Goal: Task Accomplishment & Management: Complete application form

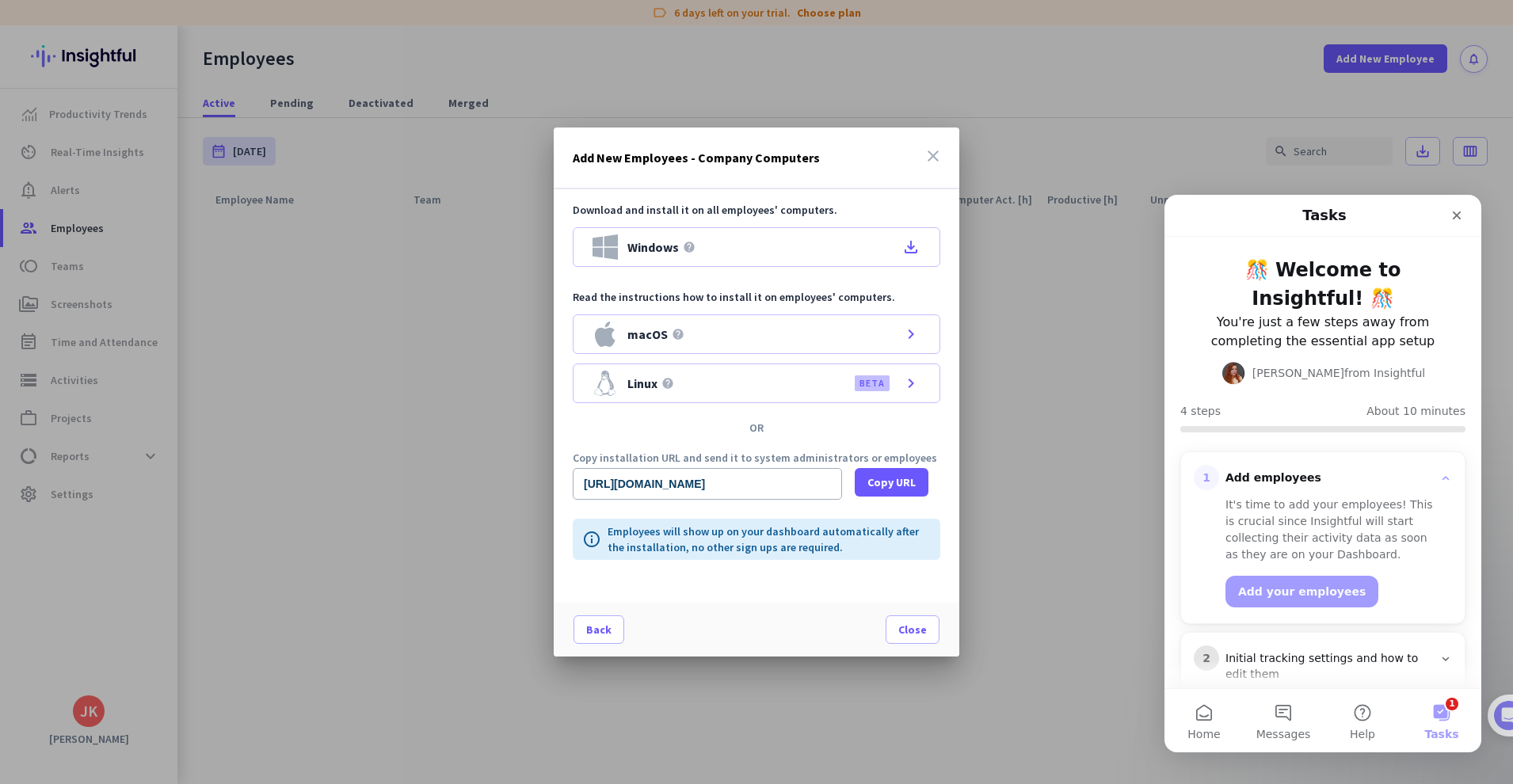
click at [914, 624] on span "Close" at bounding box center [912, 629] width 28 height 16
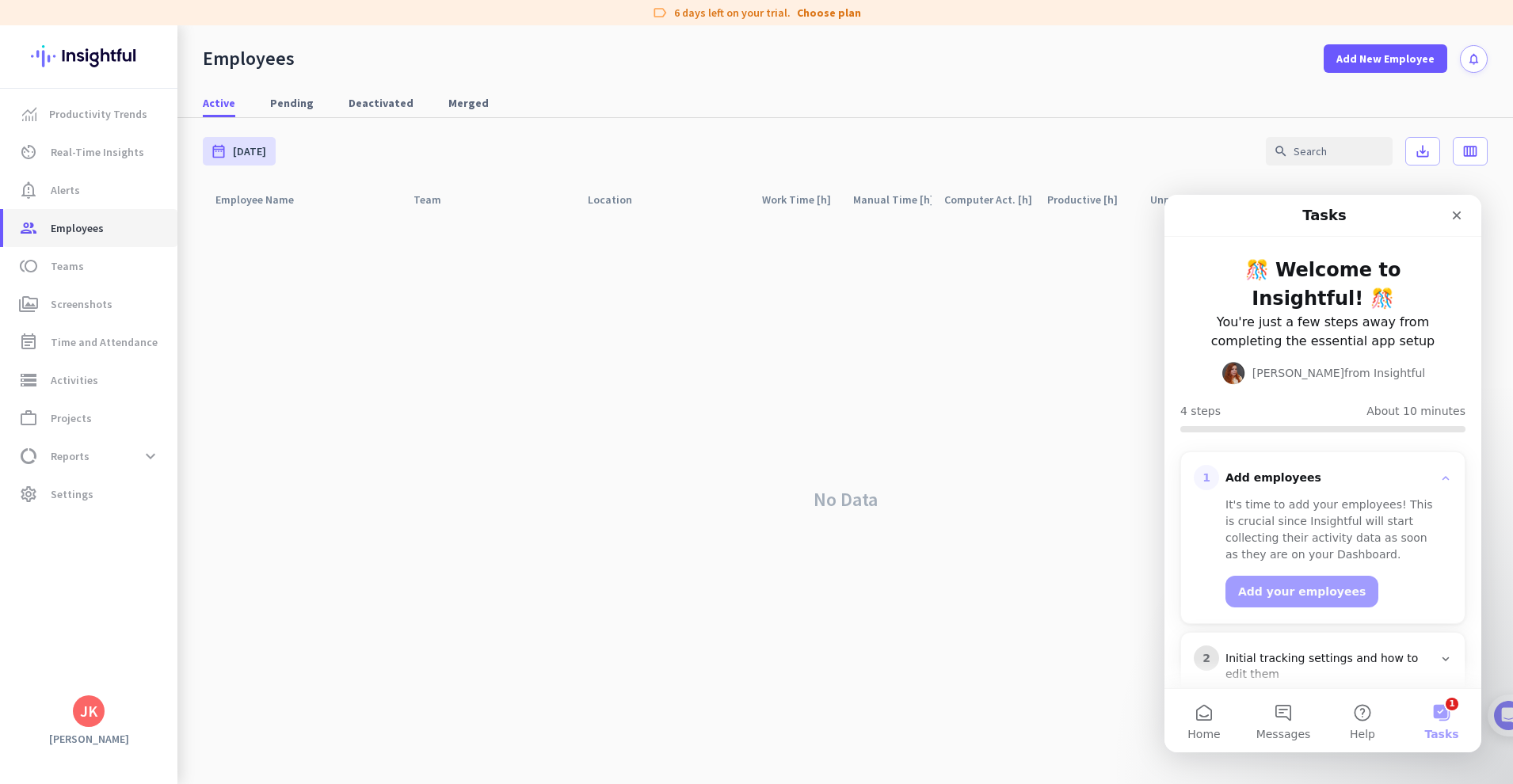
click at [90, 231] on span "Employees" at bounding box center [78, 228] width 53 height 19
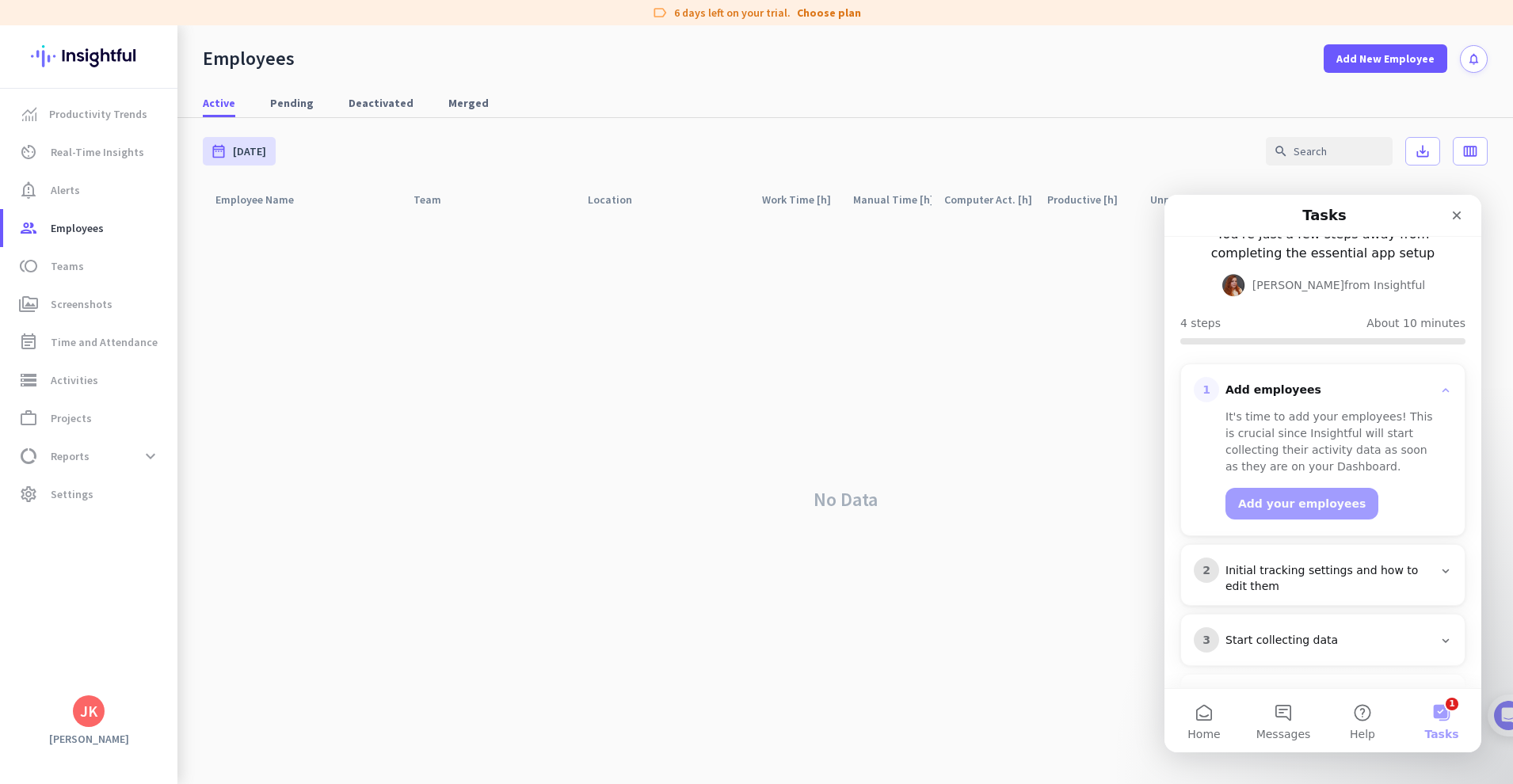
scroll to position [122, 0]
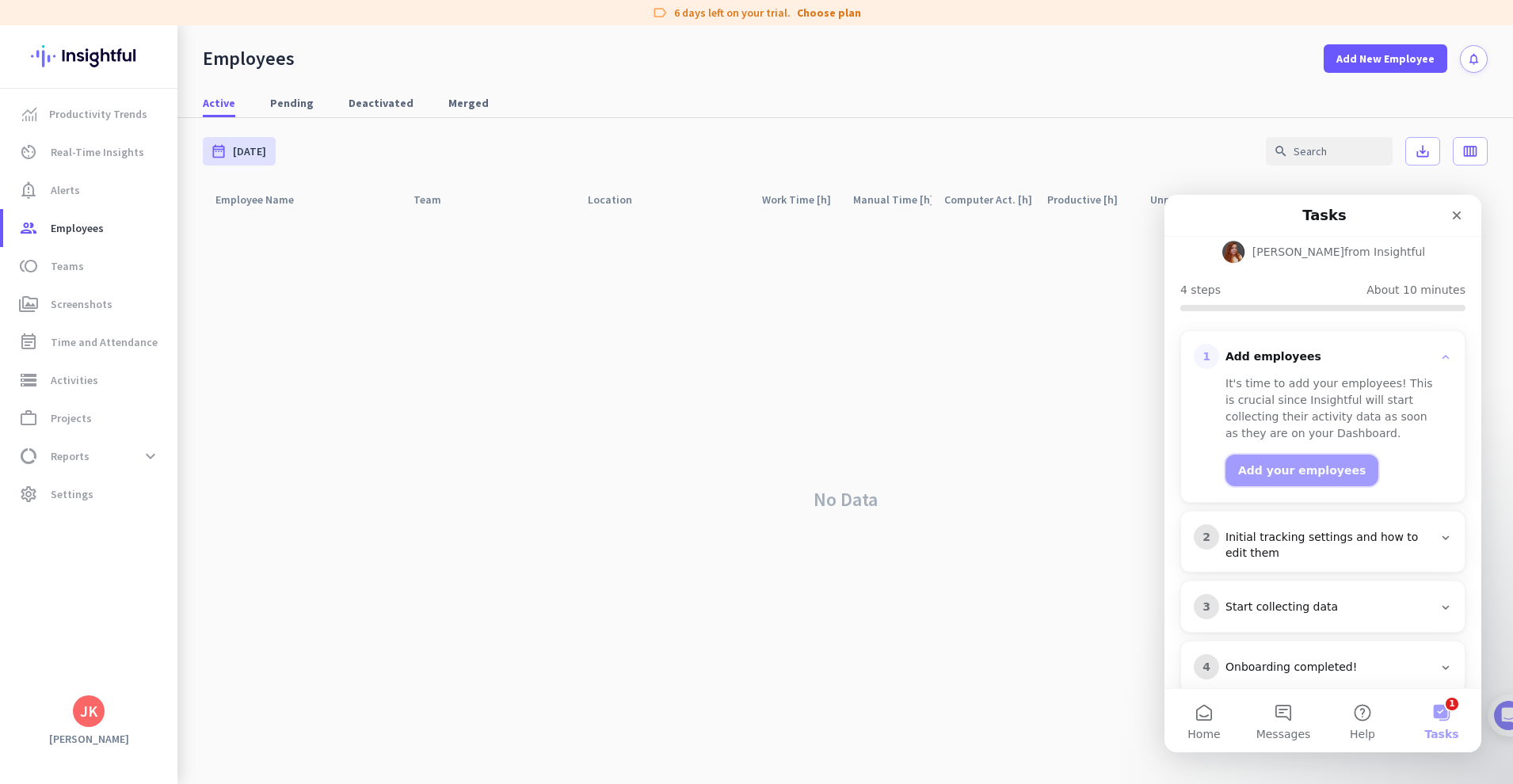
click at [1312, 455] on button "Add your employees" at bounding box center [1301, 470] width 152 height 32
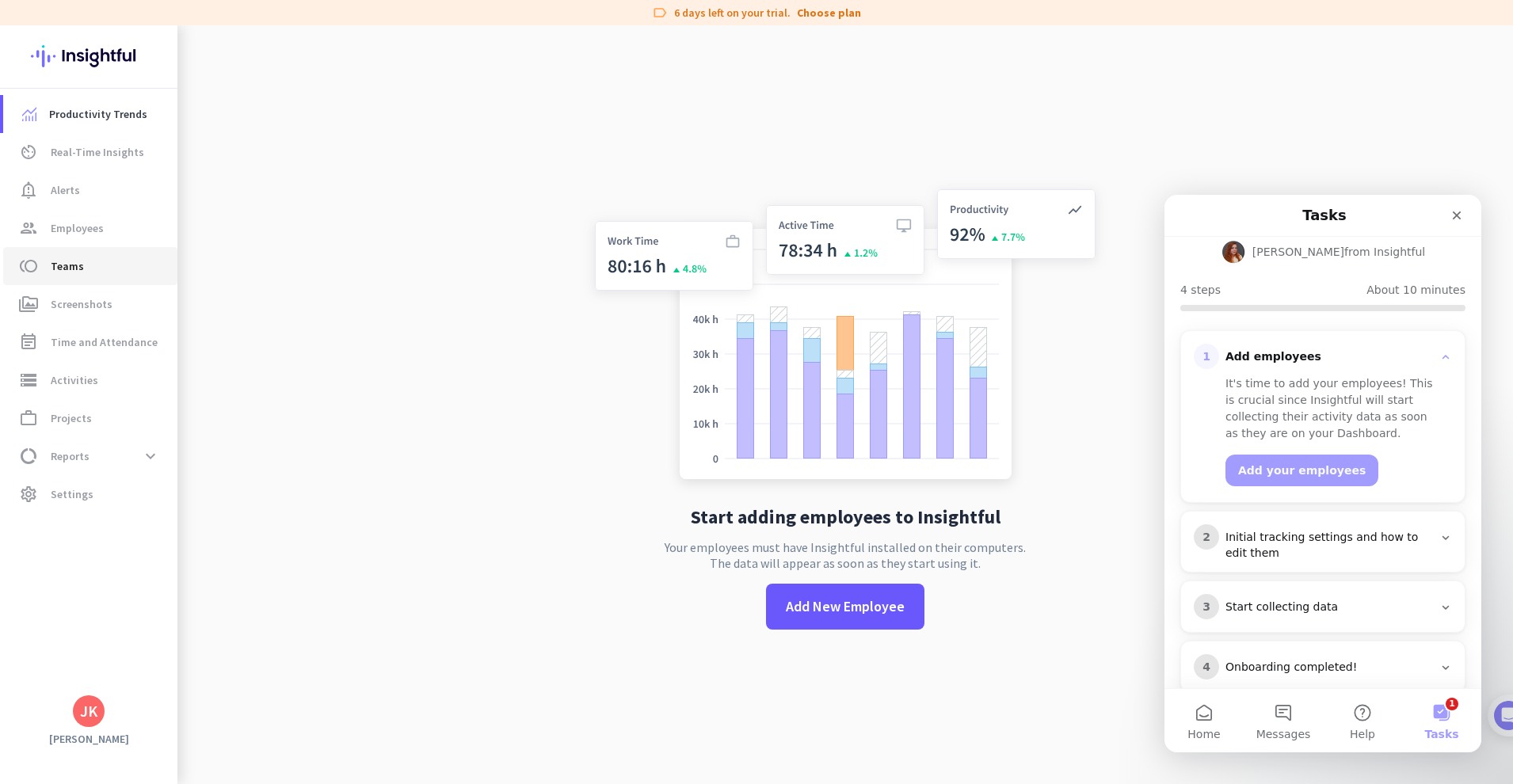
click at [83, 262] on span "toll Teams" at bounding box center [90, 266] width 149 height 19
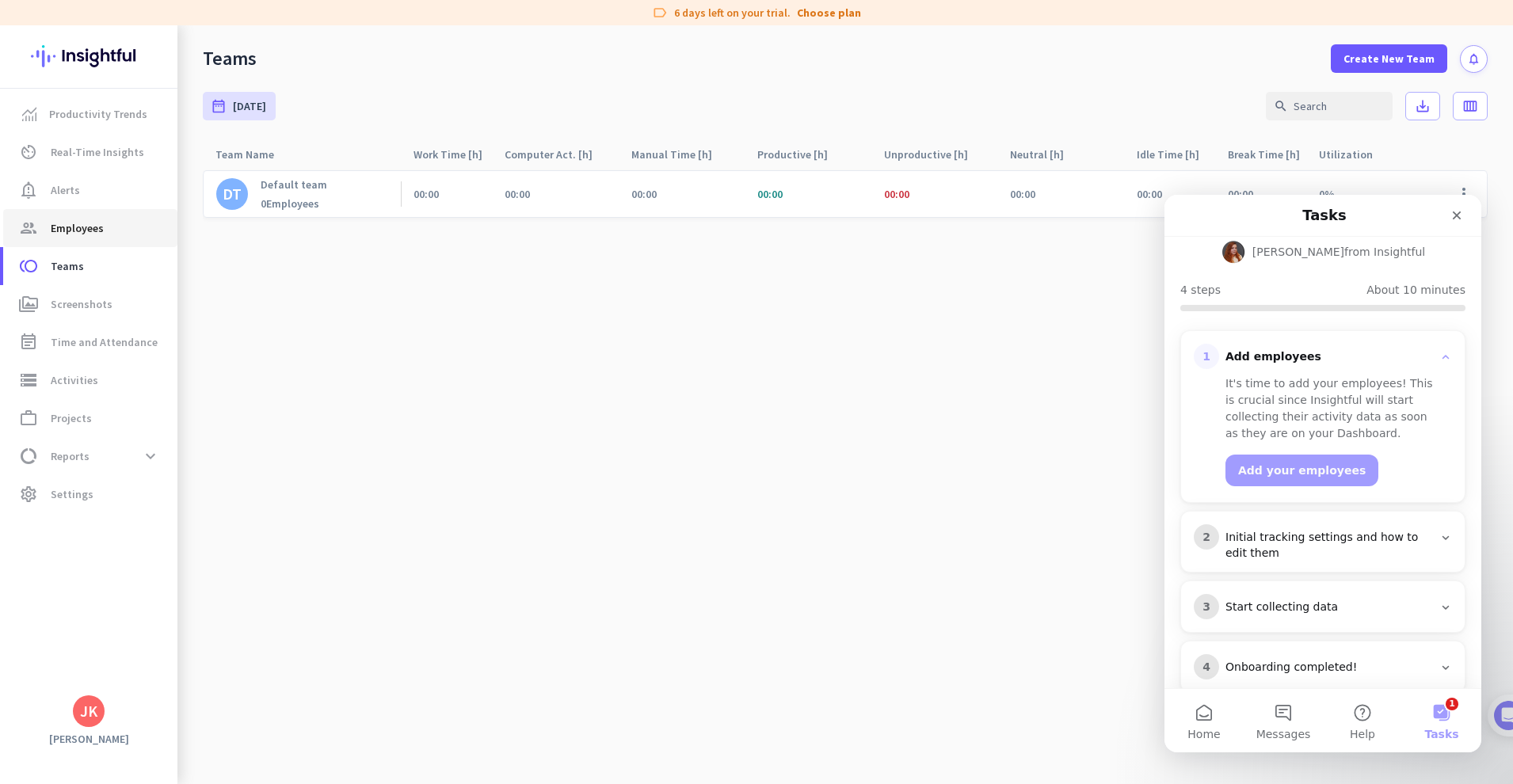
click at [85, 232] on span "Employees" at bounding box center [78, 228] width 53 height 19
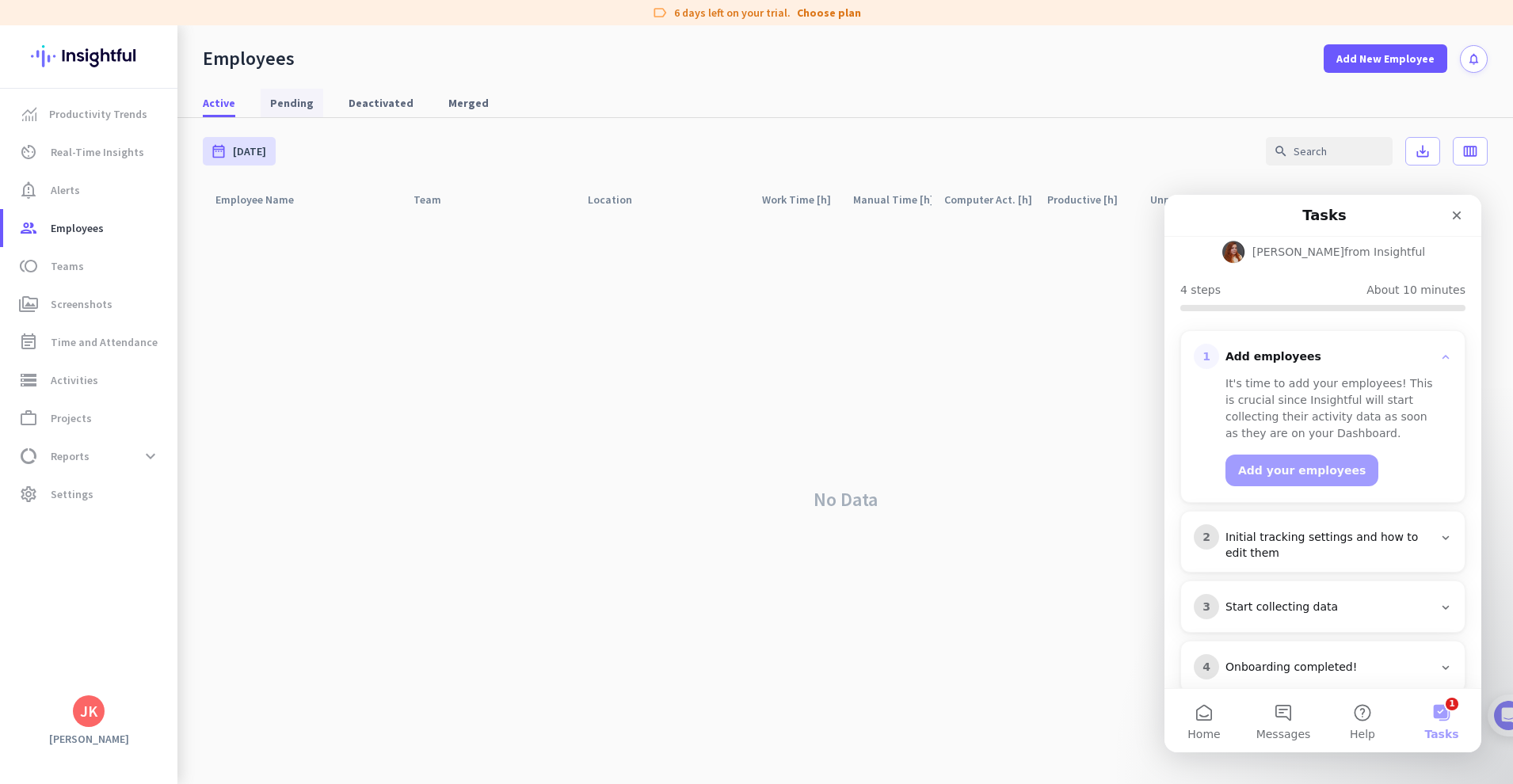
click at [278, 101] on span "Pending" at bounding box center [291, 103] width 43 height 16
click at [353, 101] on span "Deactivated" at bounding box center [381, 103] width 65 height 16
click at [449, 106] on span "Merged" at bounding box center [469, 103] width 41 height 16
drag, startPoint x: 233, startPoint y: 103, endPoint x: 259, endPoint y: 106, distance: 26.2
click at [233, 103] on span "Active" at bounding box center [219, 103] width 33 height 16
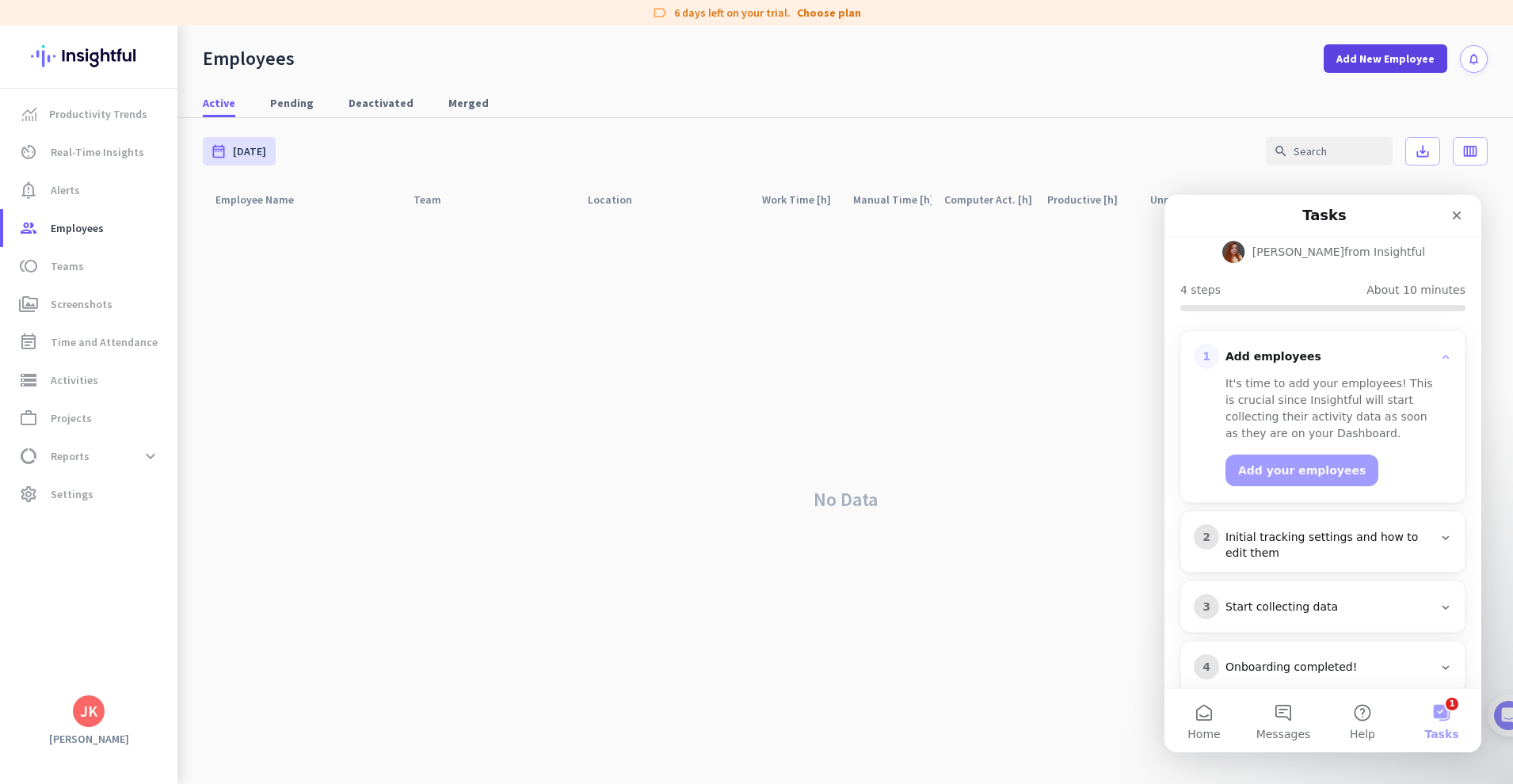
click at [1390, 61] on span "Add New Employee" at bounding box center [1384, 59] width 98 height 16
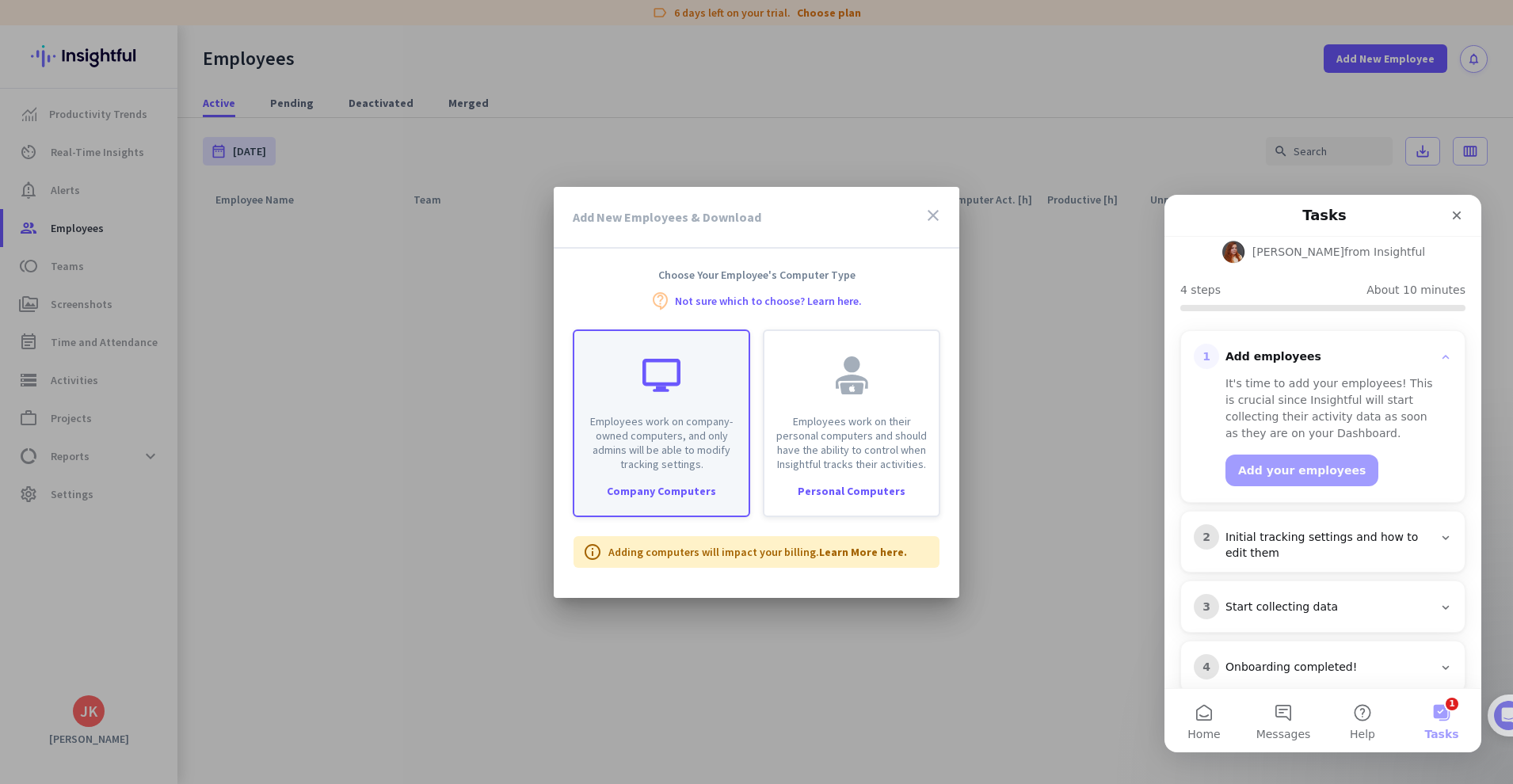
click at [686, 379] on div "Employees work on company-owned computers, and only admins will be able to modi…" at bounding box center [662, 401] width 174 height 140
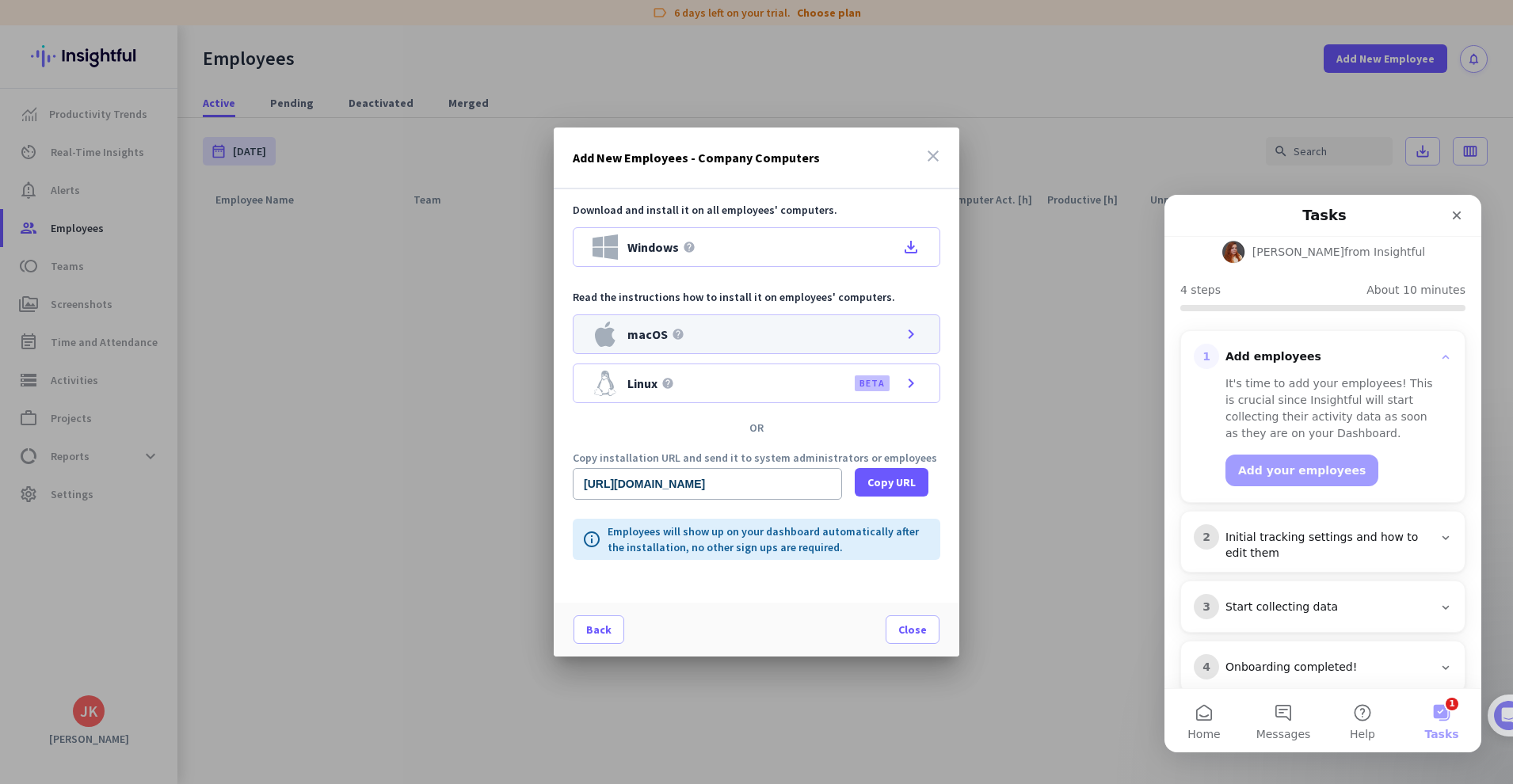
click at [895, 335] on div "macOS help chevron_right" at bounding box center [756, 334] width 367 height 40
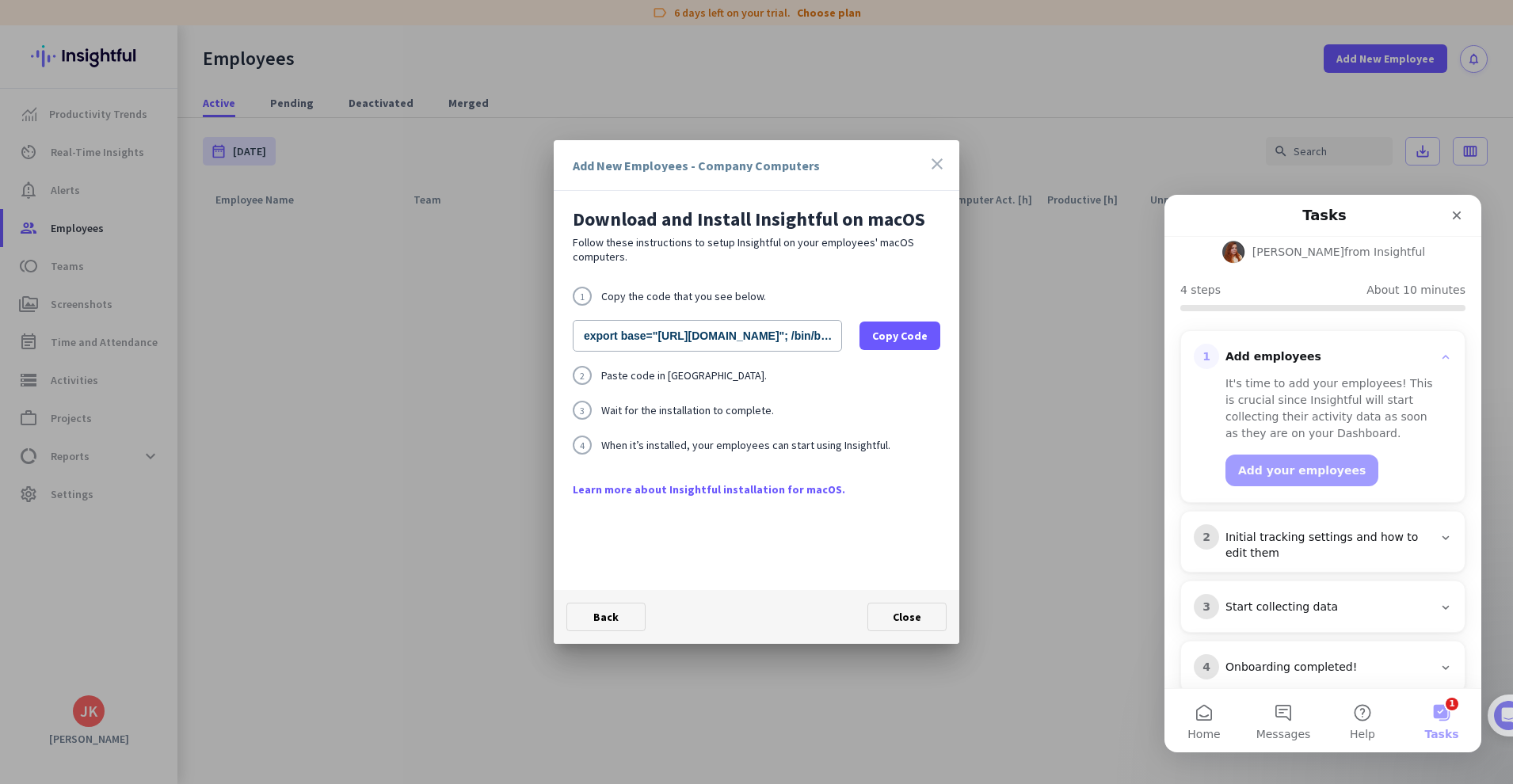
click at [727, 488] on link "Learn more about Insightful installation for macOS." at bounding box center [756, 489] width 367 height 16
click at [605, 621] on span "Back" at bounding box center [605, 617] width 26 height 14
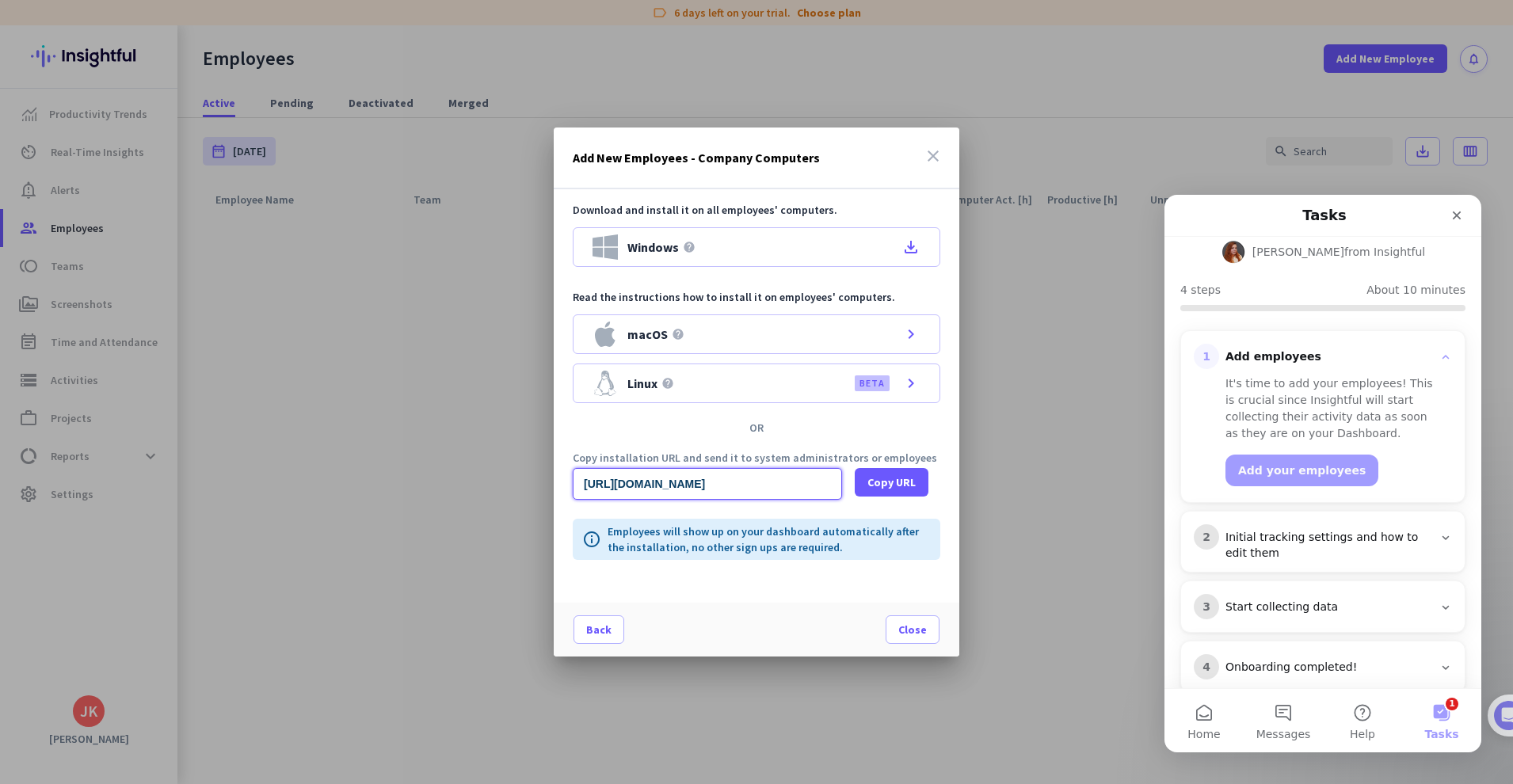
click at [598, 489] on input "[URL][DOMAIN_NAME]" at bounding box center [708, 484] width 270 height 32
drag, startPoint x: 583, startPoint y: 487, endPoint x: 953, endPoint y: 507, distance: 370.5
click at [954, 507] on div "Download and install it on all employees' computers. Windows help file_download…" at bounding box center [756, 396] width 405 height 413
click at [911, 632] on span "Close" at bounding box center [912, 629] width 28 height 16
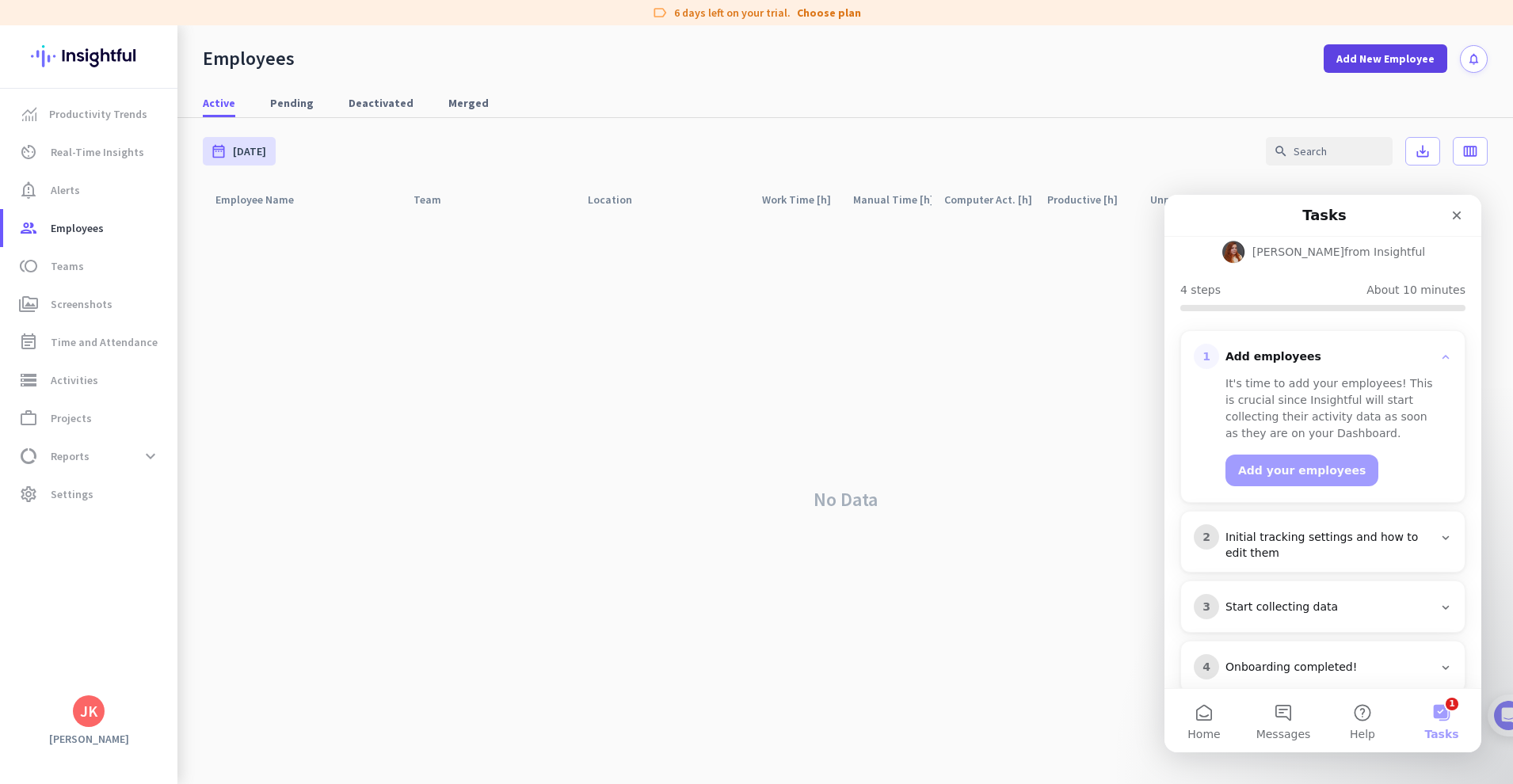
click at [1407, 72] on span at bounding box center [1385, 58] width 123 height 38
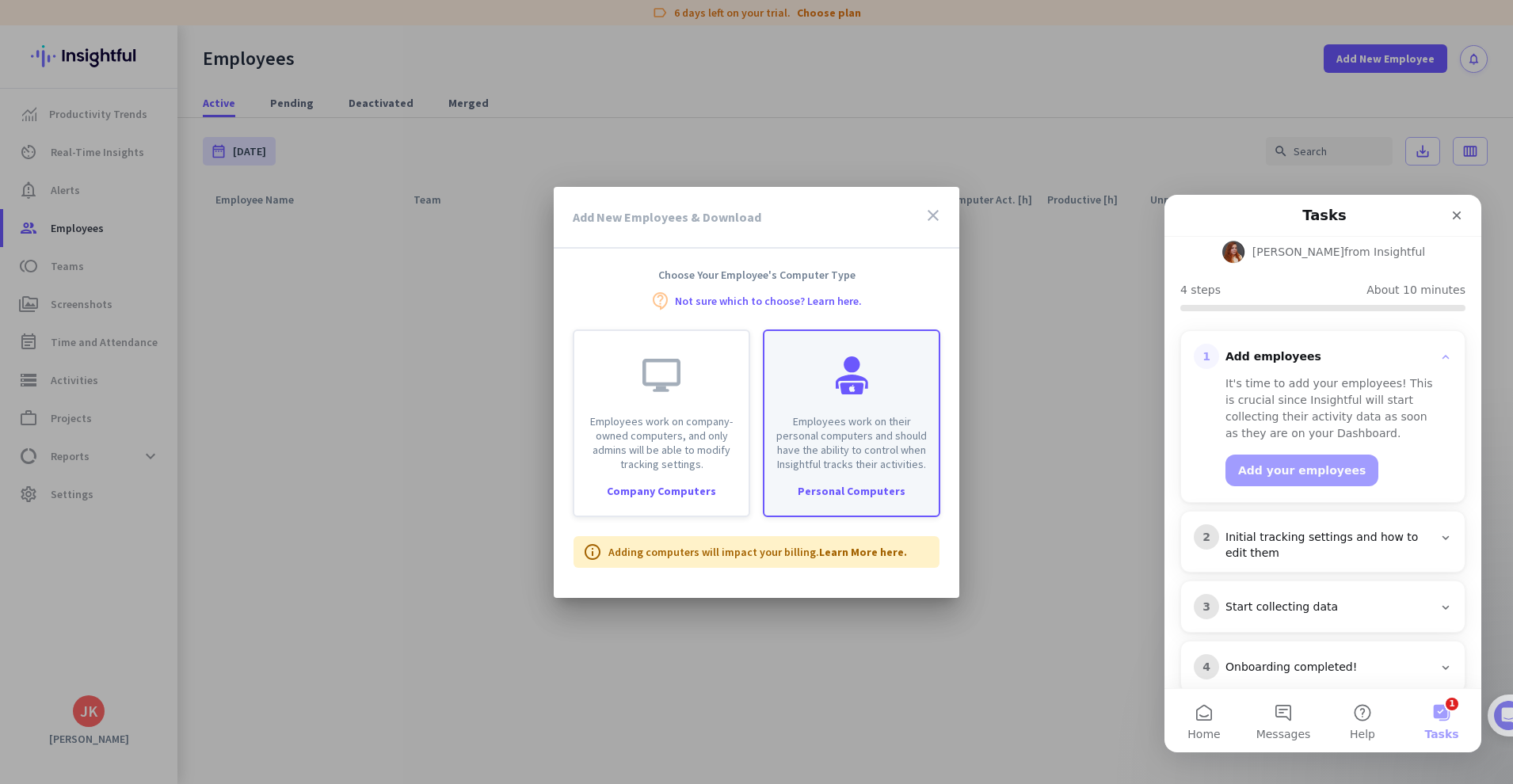
click at [812, 402] on div "Employees work on their personal computers and should have the ability to contr…" at bounding box center [851, 401] width 174 height 140
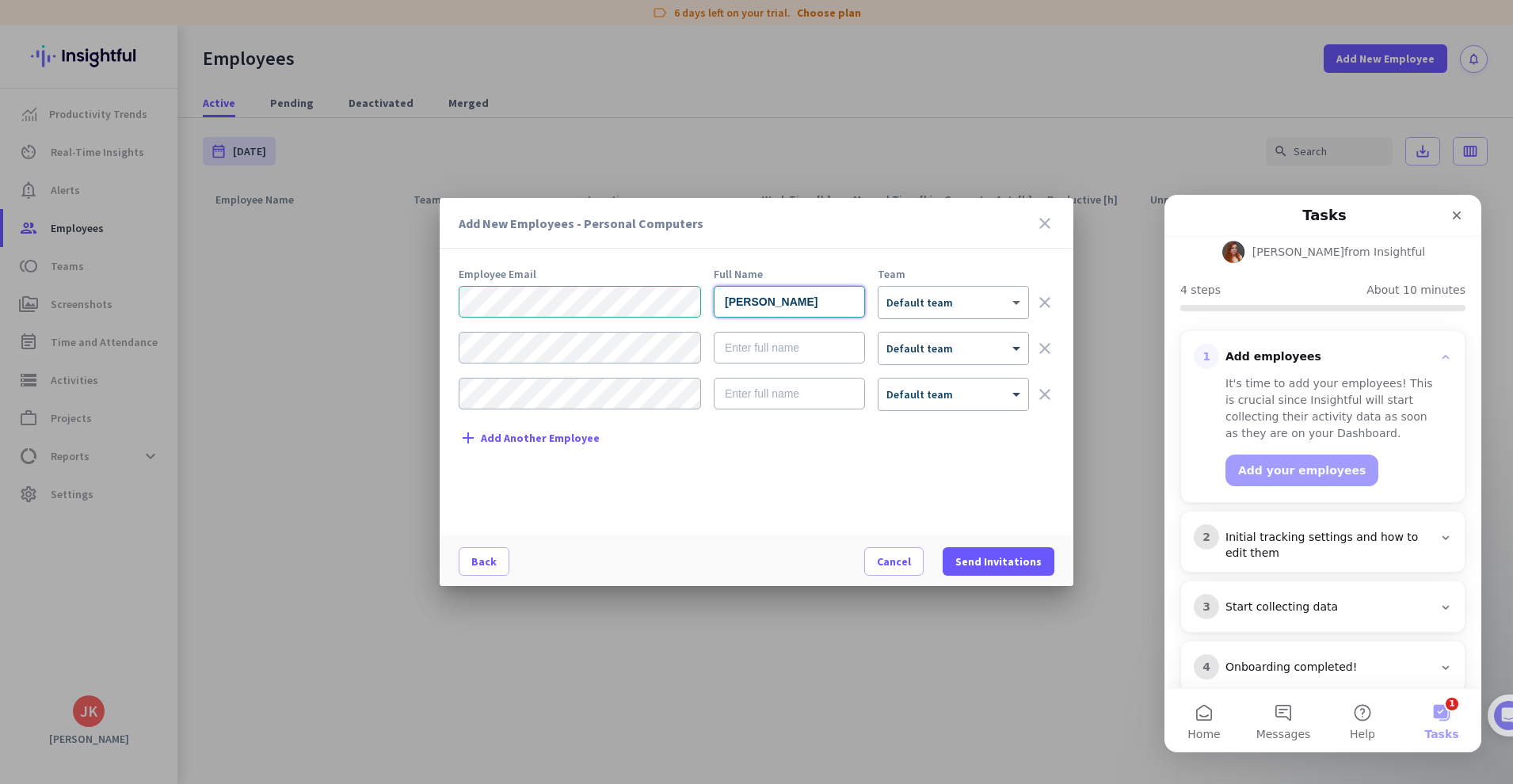
type input "[PERSON_NAME]"
click at [1011, 301] on span at bounding box center [1018, 302] width 19 height 13
click at [1005, 265] on div "Add New Employees - Personal Computers close Employee Email Full Name Team [PER…" at bounding box center [756, 392] width 634 height 388
type input "[PERSON_NAME]"
